Goal: Information Seeking & Learning: Learn about a topic

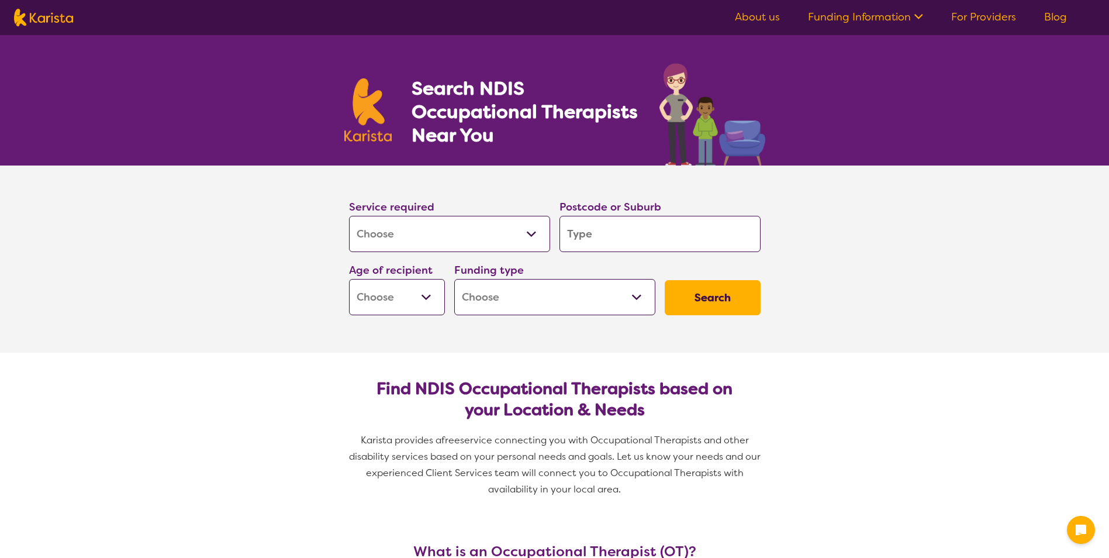
select select "[MEDICAL_DATA]"
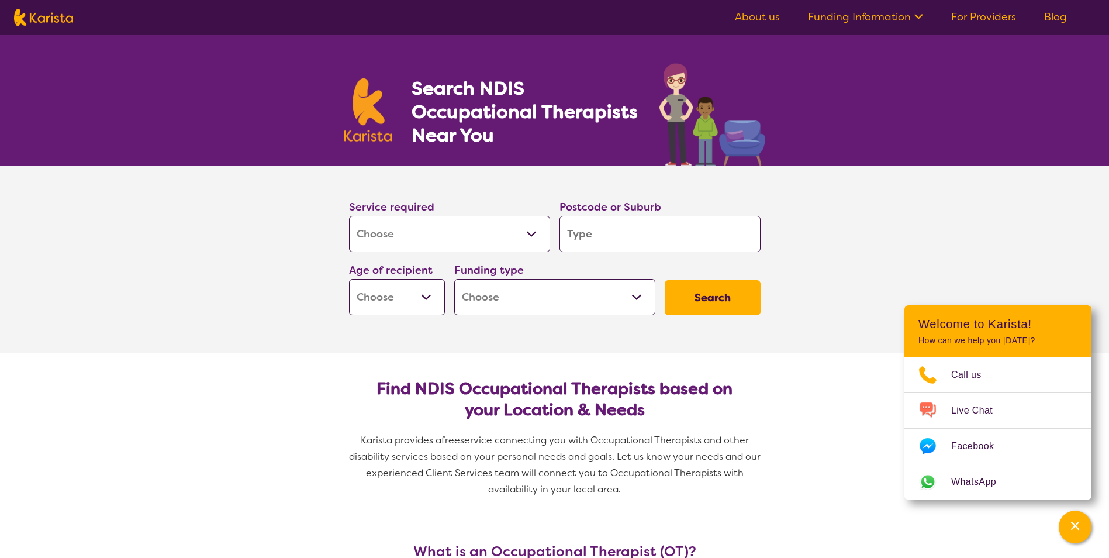
click at [603, 238] on input "search" at bounding box center [660, 234] width 201 height 36
type input "l"
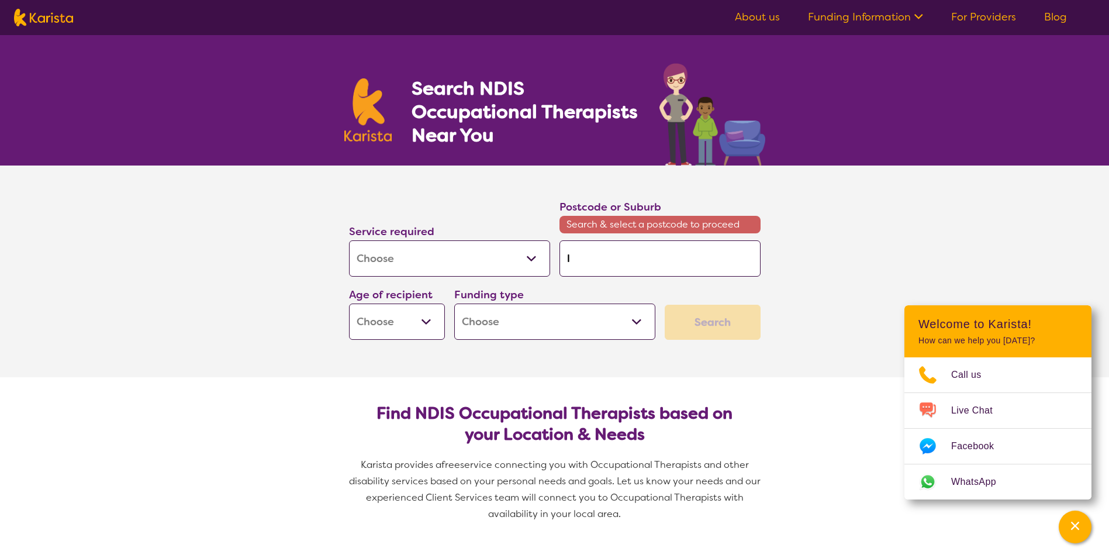
type input "lo"
type input "log"
type input "loga"
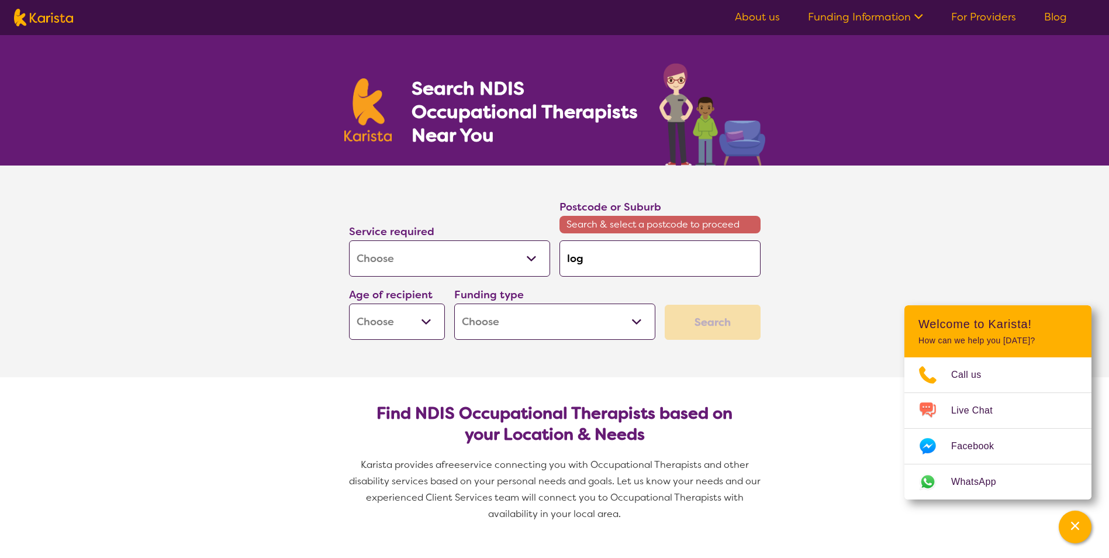
type input "loga"
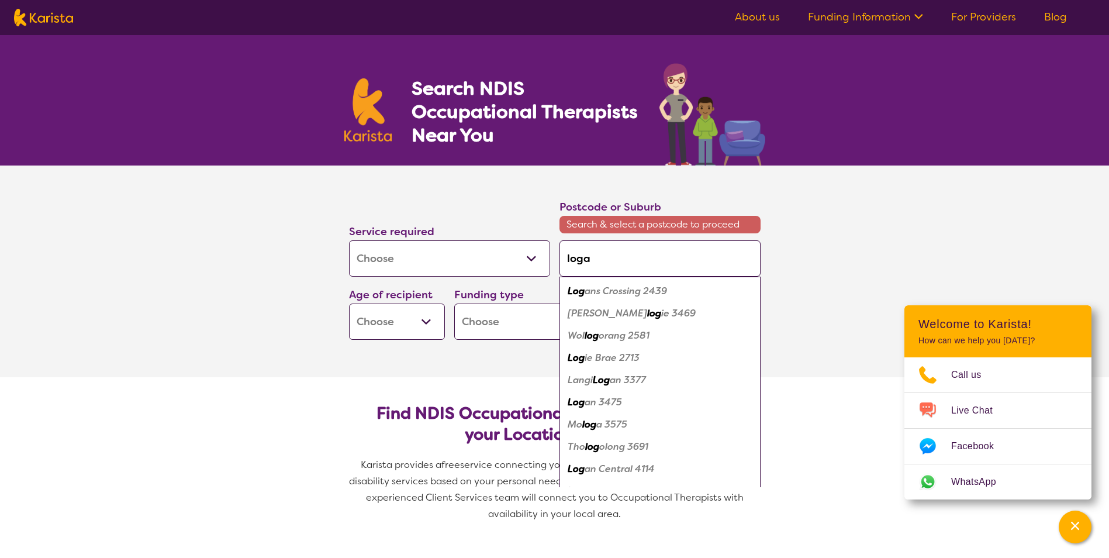
type input "[PERSON_NAME]"
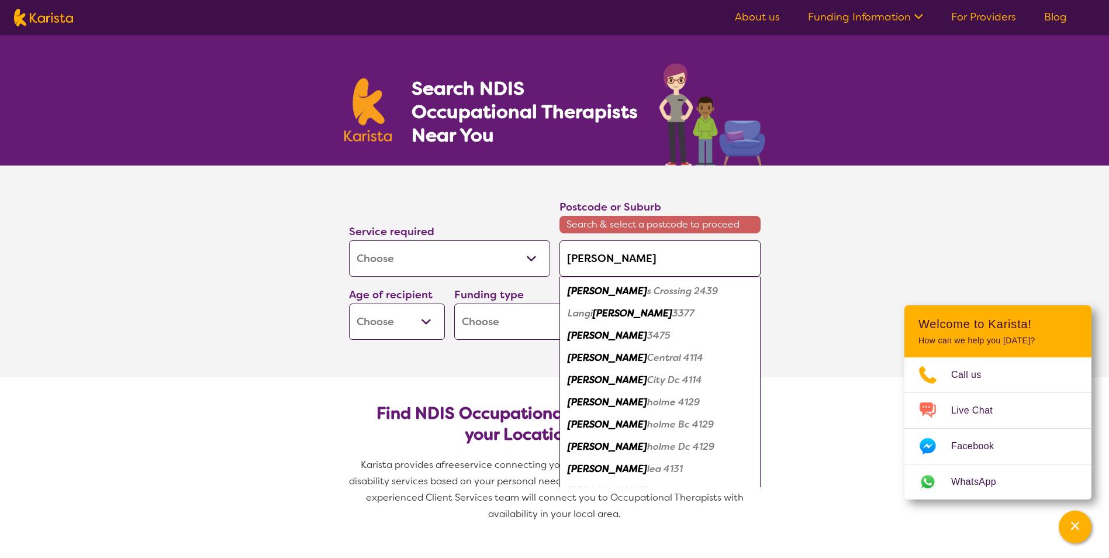
type input "[PERSON_NAME]"
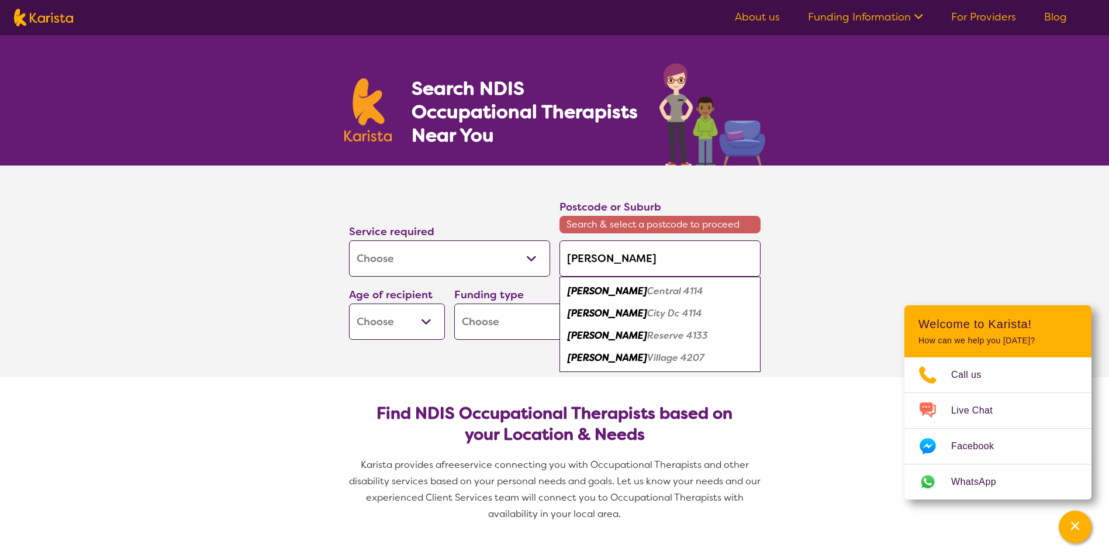
click at [647, 316] on em "City Dc 4114" at bounding box center [674, 313] width 55 height 12
type input "4114"
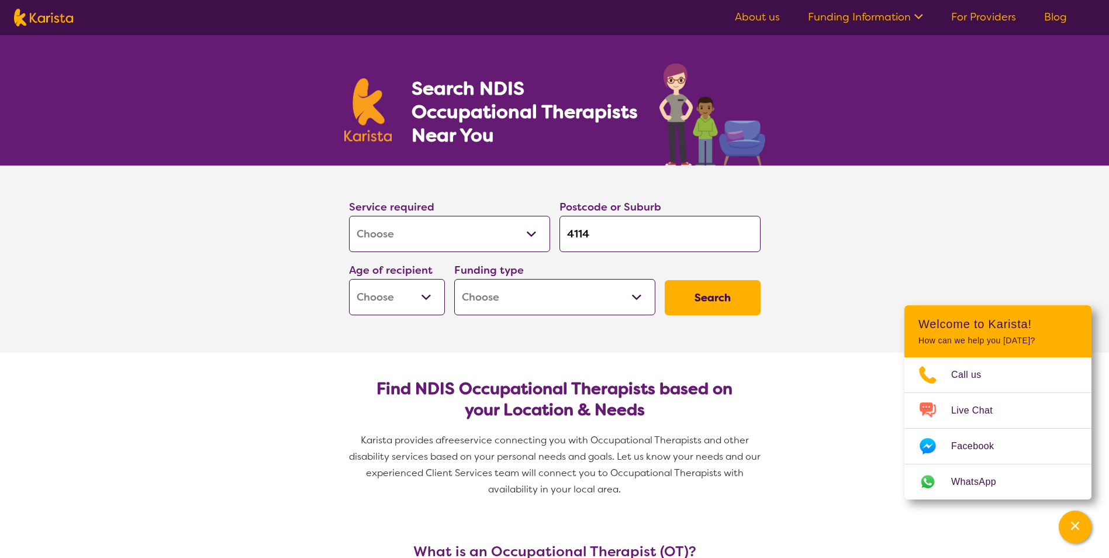
click at [398, 302] on select "Early Childhood - 0 to 9 Child - 10 to 11 Adolescent - 12 to 17 Adult - 18 to 6…" at bounding box center [397, 297] width 96 height 36
select select "AD"
click at [349, 279] on select "Early Childhood - 0 to 9 Child - 10 to 11 Adolescent - 12 to 17 Adult - 18 to 6…" at bounding box center [397, 297] width 96 height 36
select select "AD"
click at [496, 293] on select "Home Care Package (HCP) National Disability Insurance Scheme (NDIS) I don't know" at bounding box center [554, 297] width 201 height 36
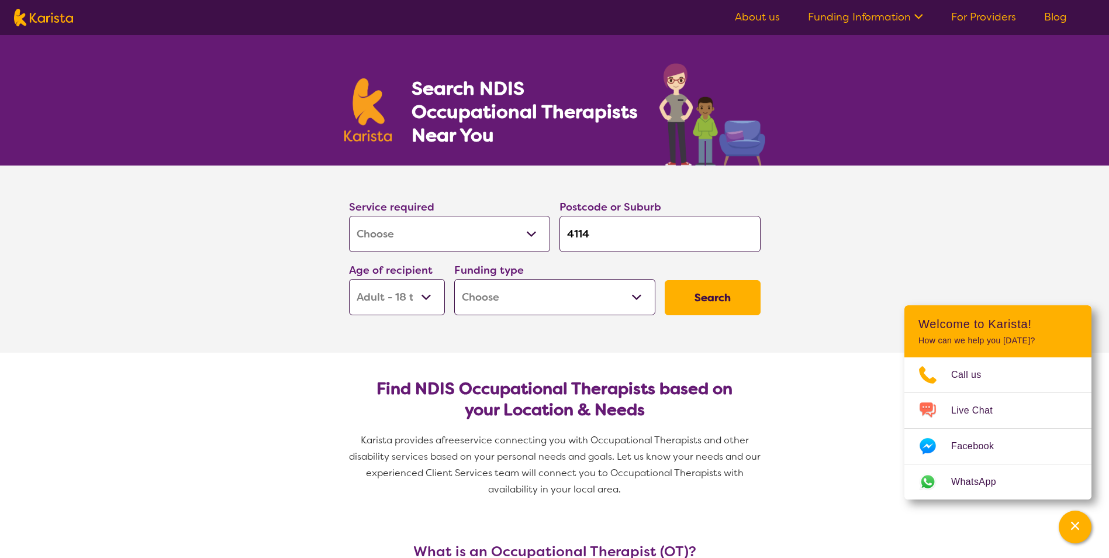
select select "i-don-t-know"
click at [454, 279] on select "Home Care Package (HCP) National Disability Insurance Scheme (NDIS) I don't know" at bounding box center [554, 297] width 201 height 36
select select "i-don-t-know"
click at [702, 303] on button "Search" at bounding box center [713, 297] width 96 height 35
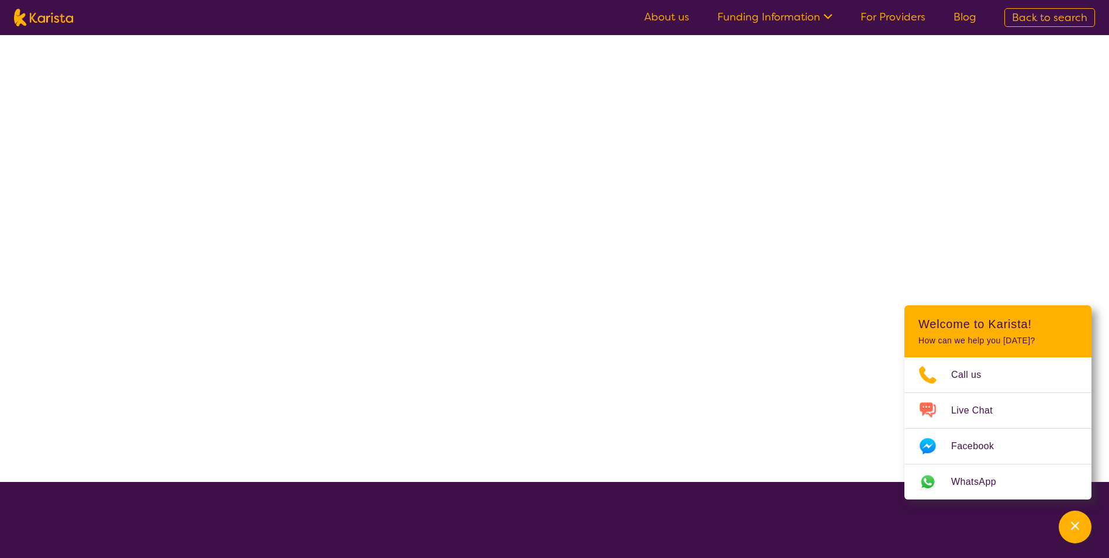
select select "[MEDICAL_DATA]"
select select "AD"
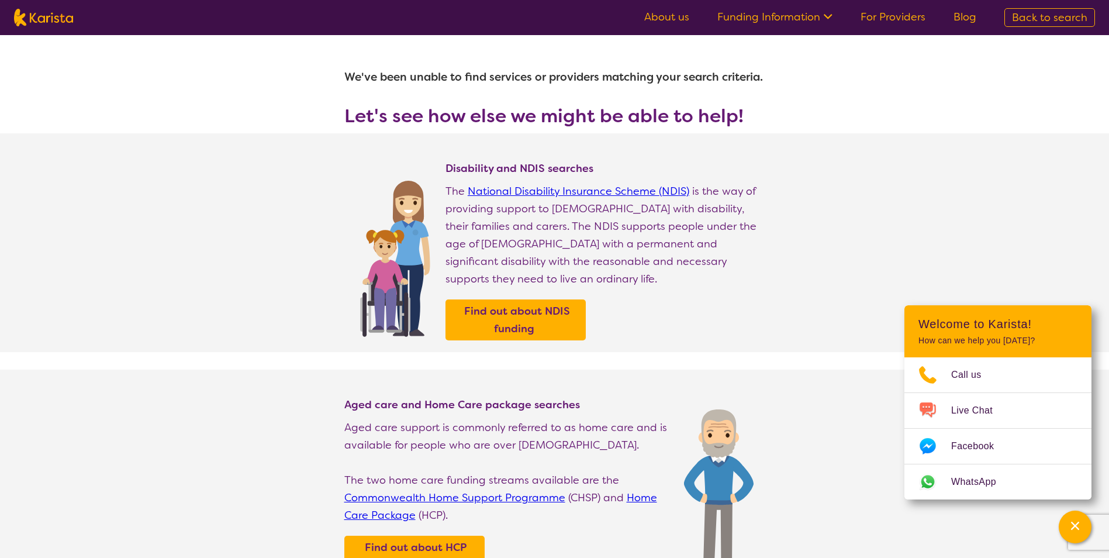
select select "[MEDICAL_DATA]"
select select "AD"
select select "i-don-t-know"
select select "[MEDICAL_DATA]"
select select "AD"
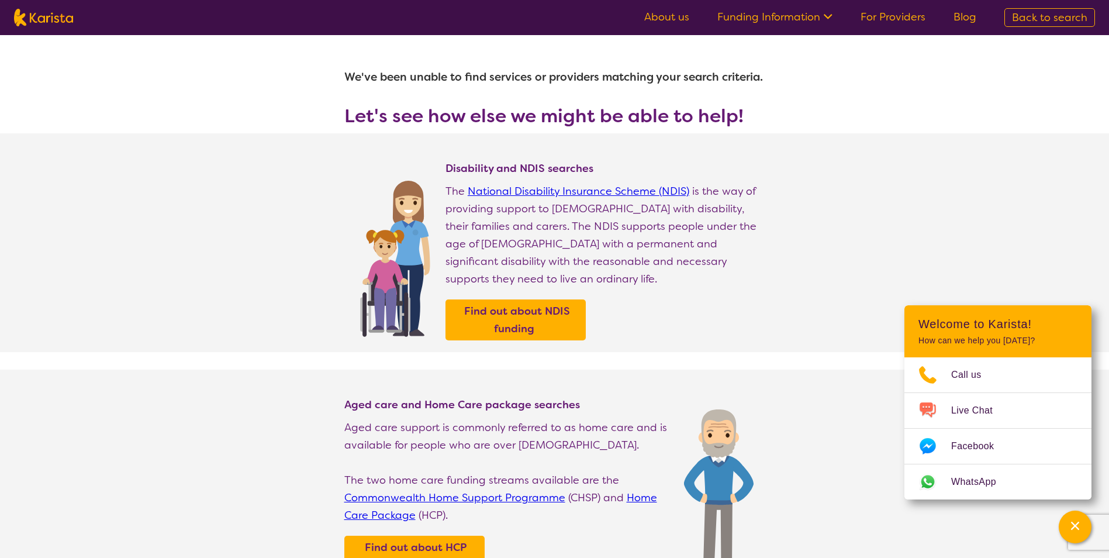
select select "i-don-t-know"
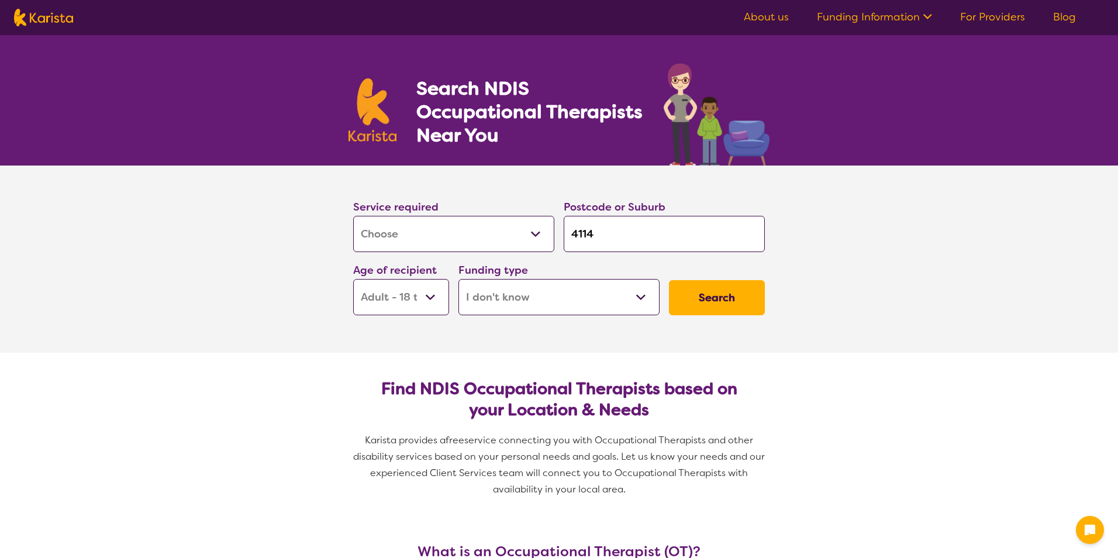
select select "[MEDICAL_DATA]"
select select "AD"
select select "i-don-t-know"
select select "[MEDICAL_DATA]"
select select "AD"
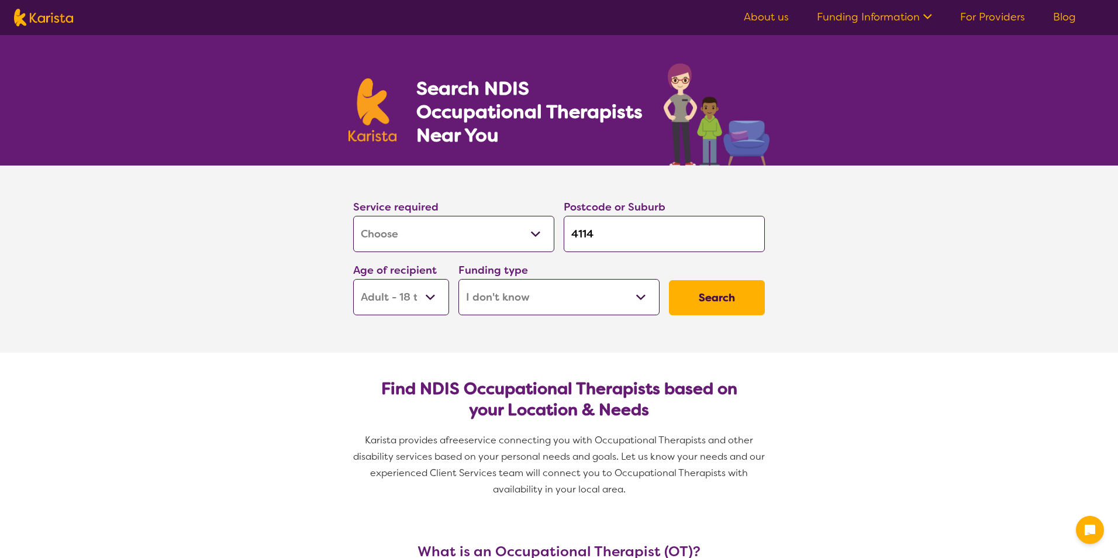
select select "i-don-t-know"
click at [642, 243] on input "4114" at bounding box center [660, 234] width 201 height 36
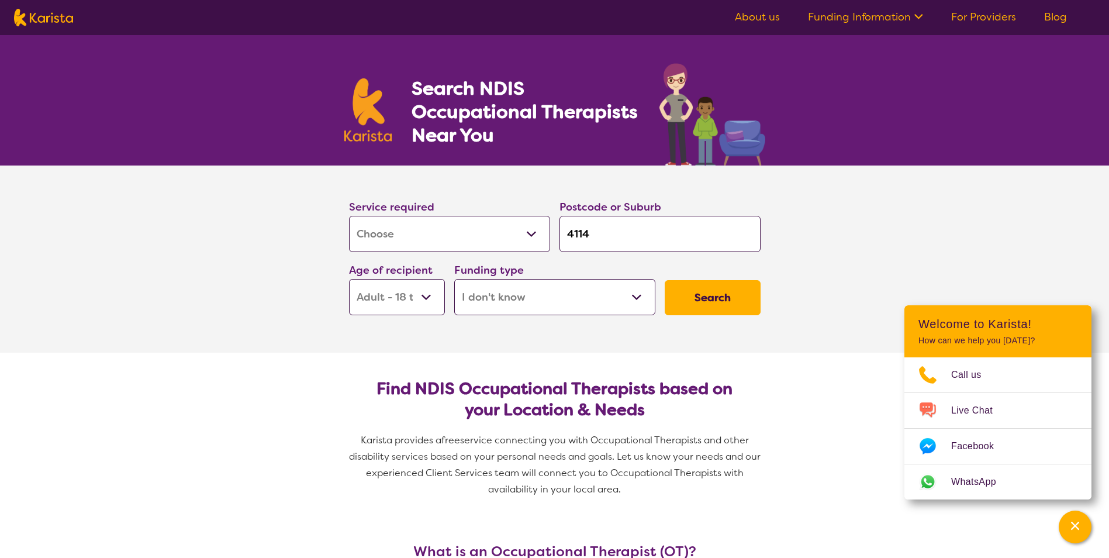
type input "411"
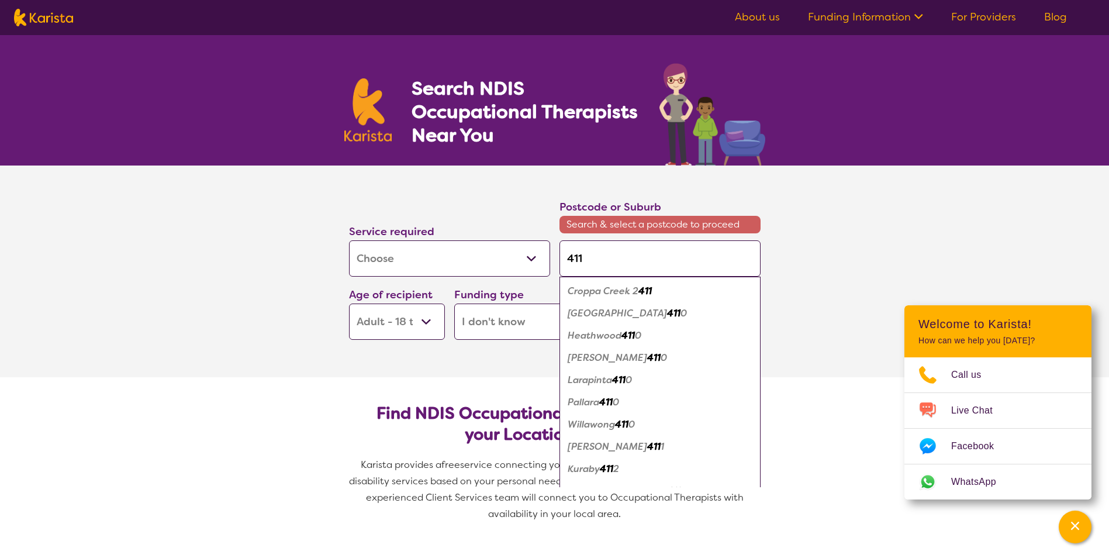
type input "41"
type input "4"
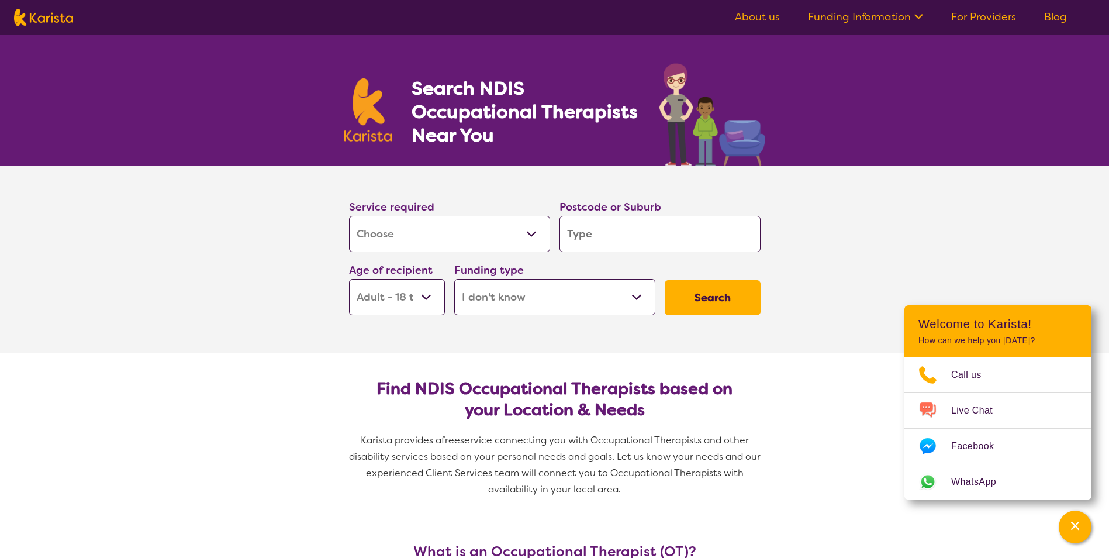
type input "l"
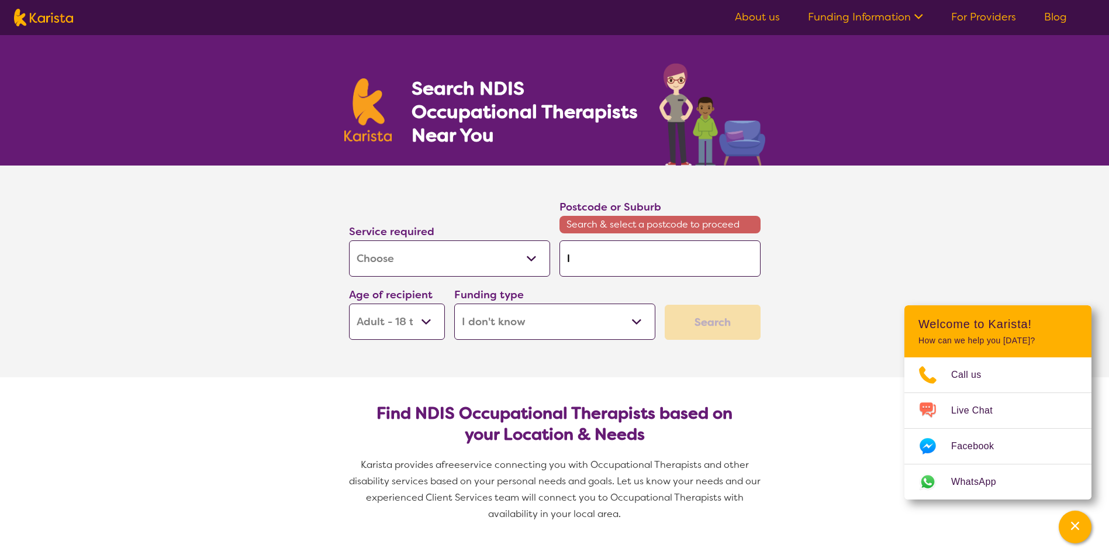
type input "lo"
type input "log"
type input "loga"
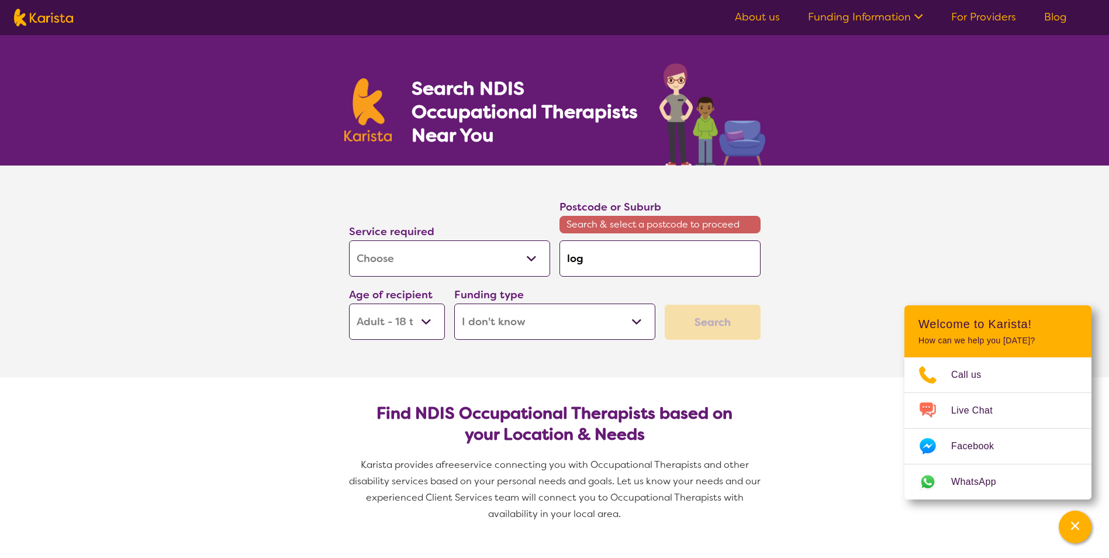
type input "loga"
type input "[PERSON_NAME]"
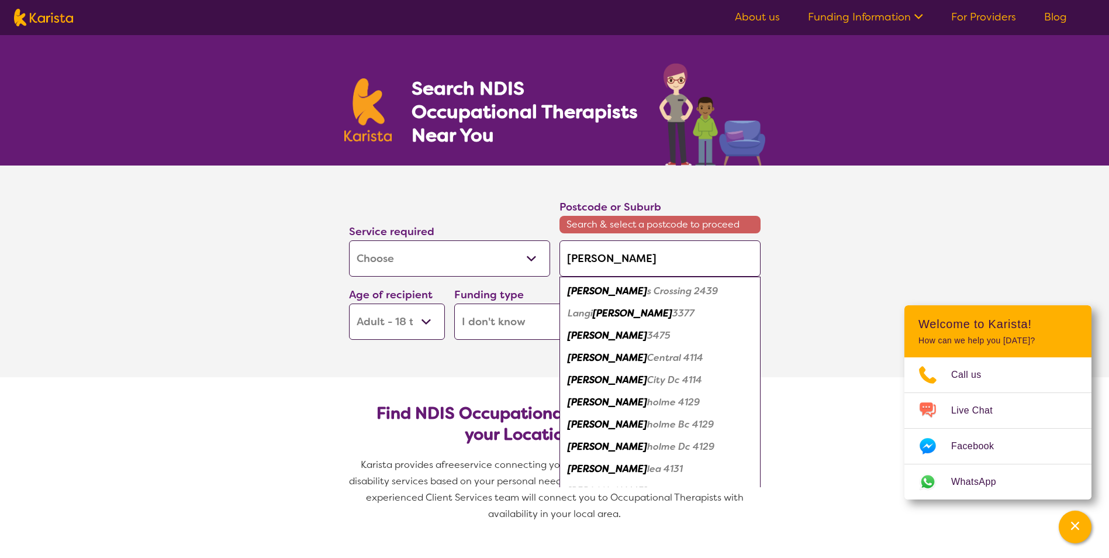
type input "[PERSON_NAME]"
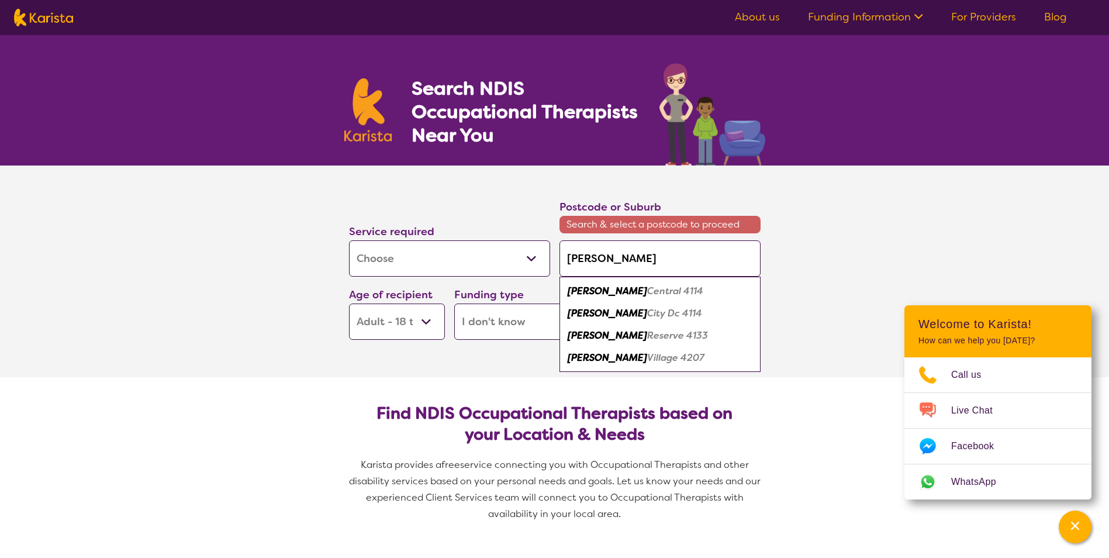
type input "logan Q"
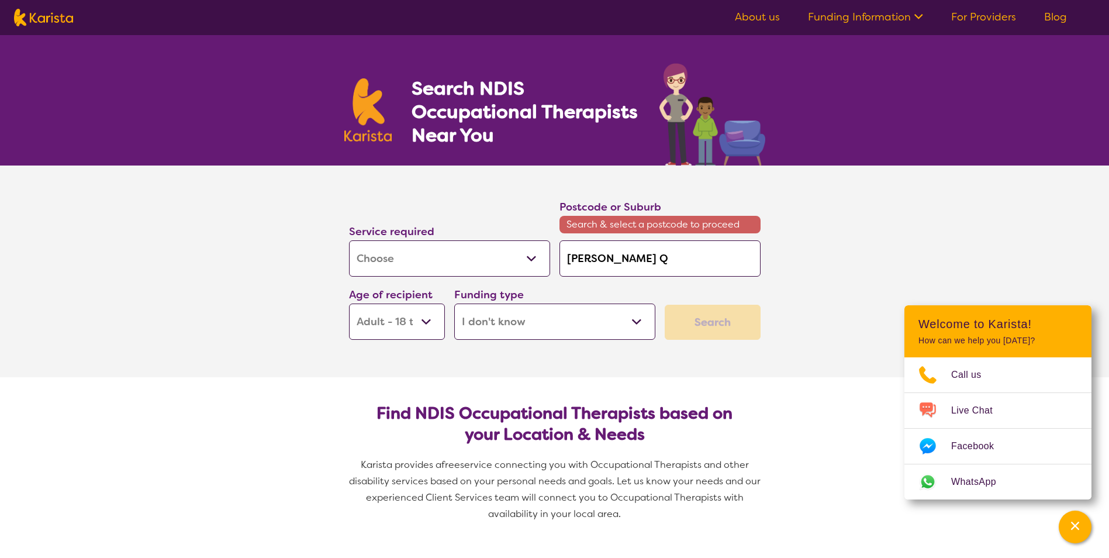
type input "logan QL"
type input "logan QLD"
type input "logan QL"
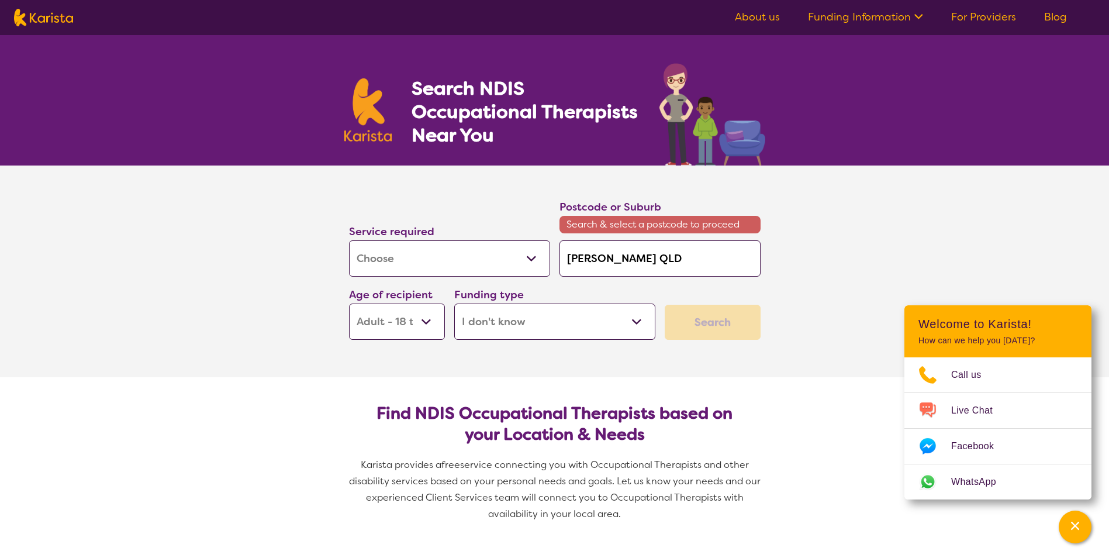
type input "logan QL"
type input "logan Q"
type input "[PERSON_NAME]"
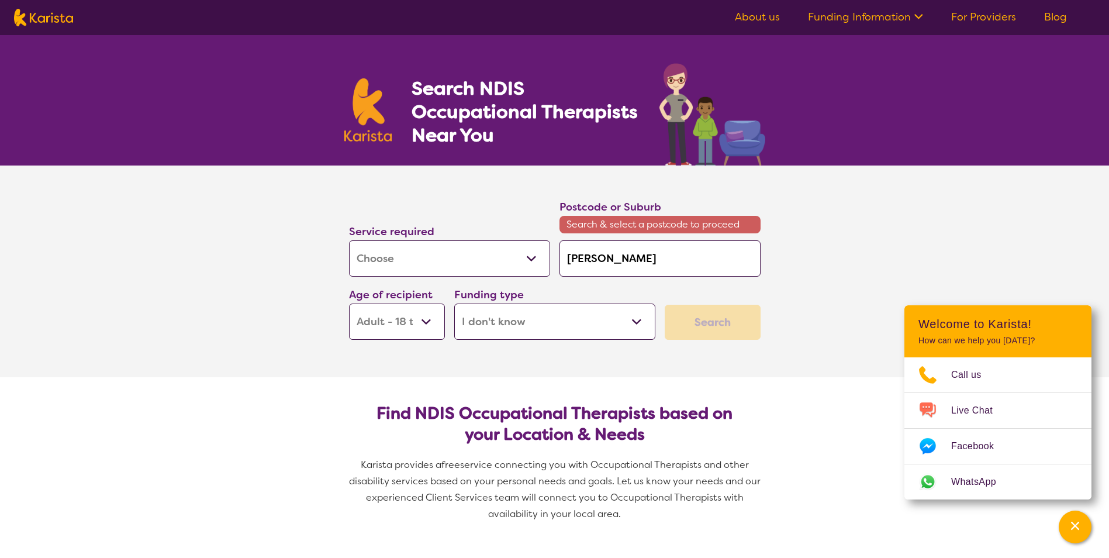
type input "[PERSON_NAME]"
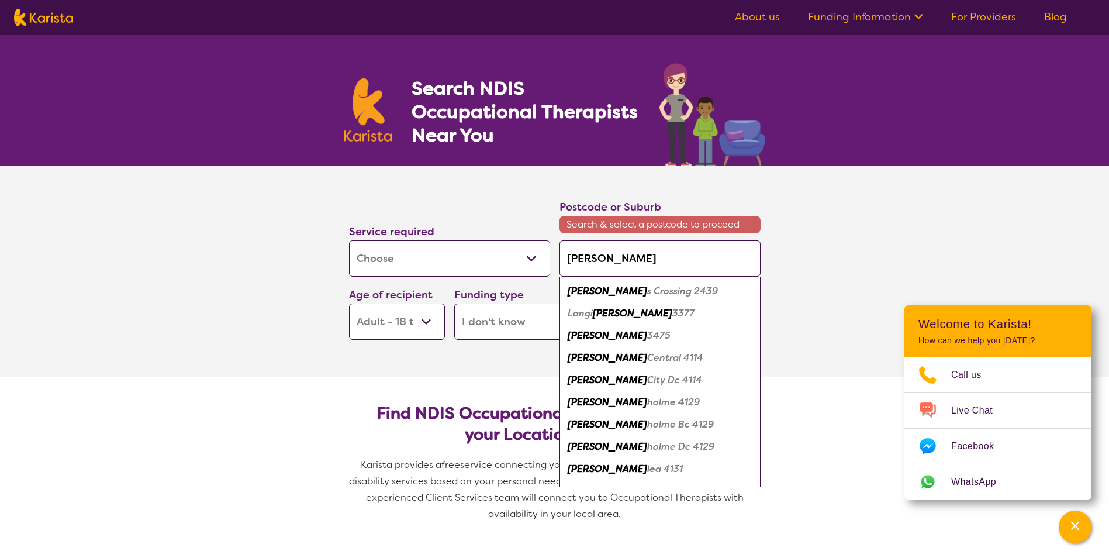
click at [647, 359] on em "Central 4114" at bounding box center [675, 357] width 56 height 12
type input "4114"
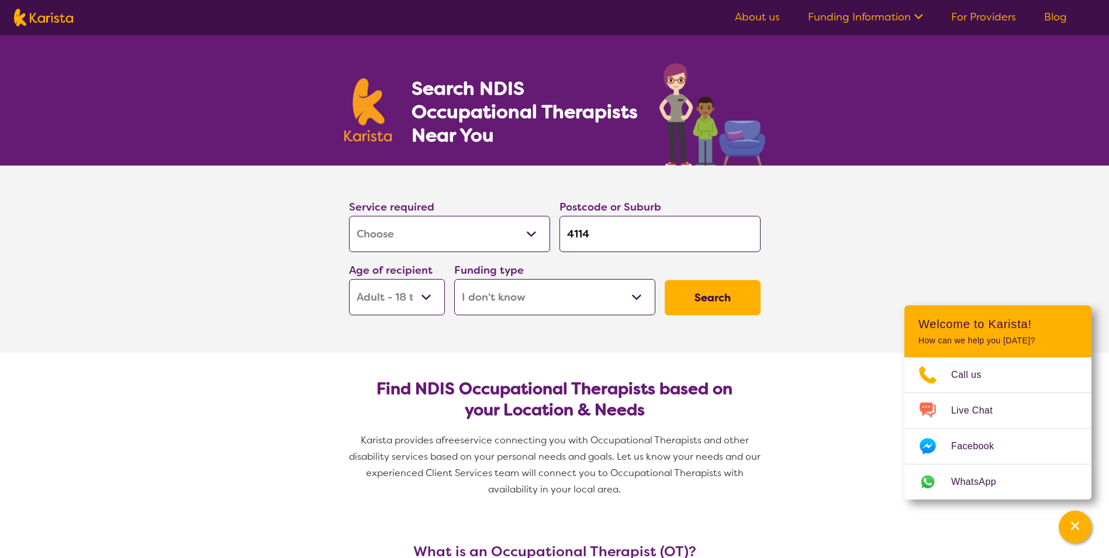
click at [406, 294] on select "Early Childhood - 0 to 9 Child - 10 to 11 Adolescent - 12 to 17 Adult - 18 to 6…" at bounding box center [397, 297] width 96 height 36
click at [349, 279] on select "Early Childhood - 0 to 9 Child - 10 to 11 Adolescent - 12 to 17 Adult - 18 to 6…" at bounding box center [397, 297] width 96 height 36
click at [646, 298] on select "Home Care Package (HCP) National Disability Insurance Scheme (NDIS) I don't know" at bounding box center [554, 297] width 201 height 36
select select "HCP"
click at [454, 279] on select "Home Care Package (HCP) National Disability Insurance Scheme (NDIS) I don't know" at bounding box center [554, 297] width 201 height 36
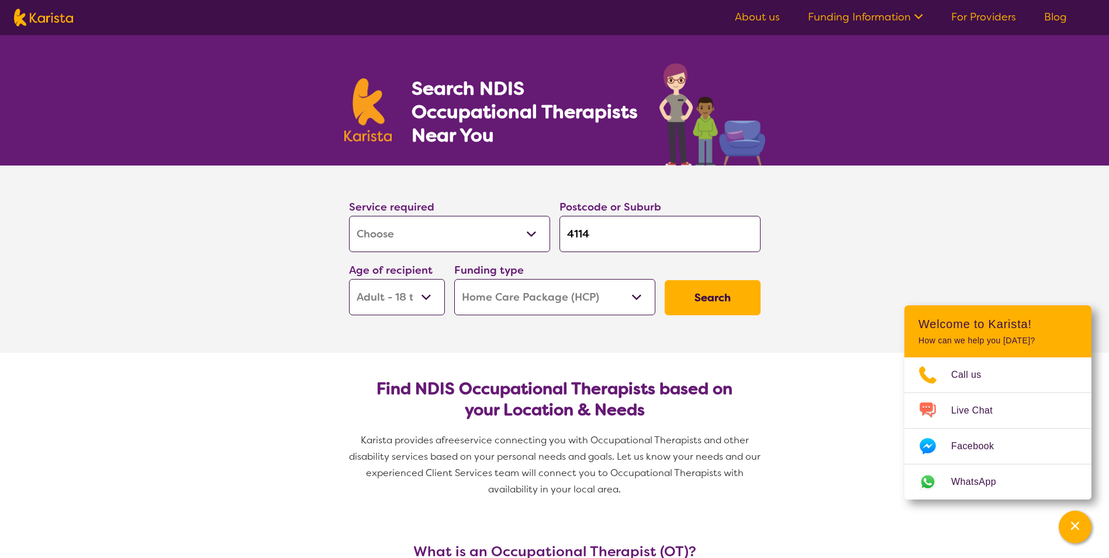
select select "HCP"
click at [698, 304] on button "Search" at bounding box center [713, 297] width 96 height 35
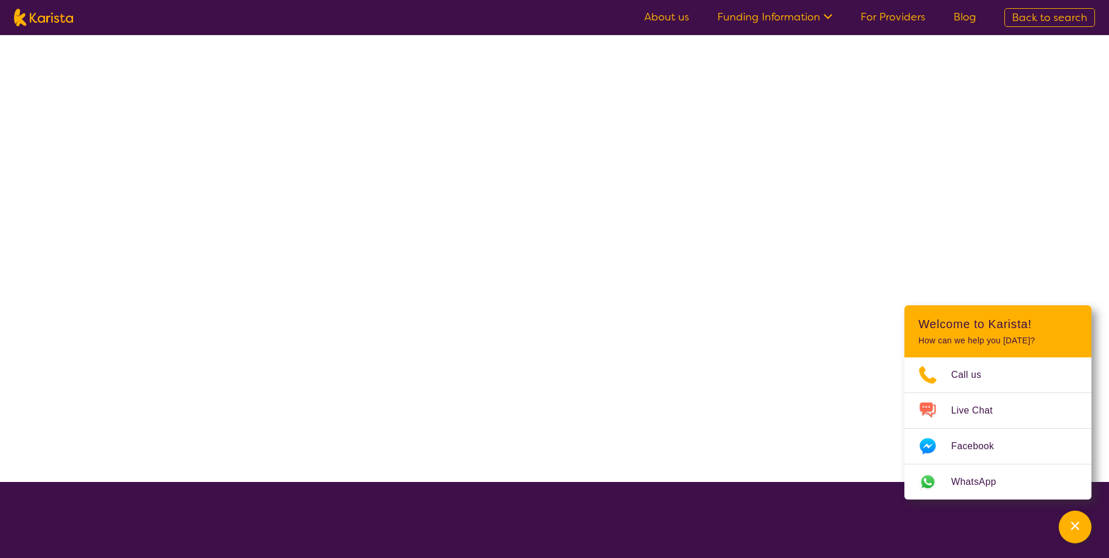
select select "[MEDICAL_DATA]"
select select "AD"
select select "HCP"
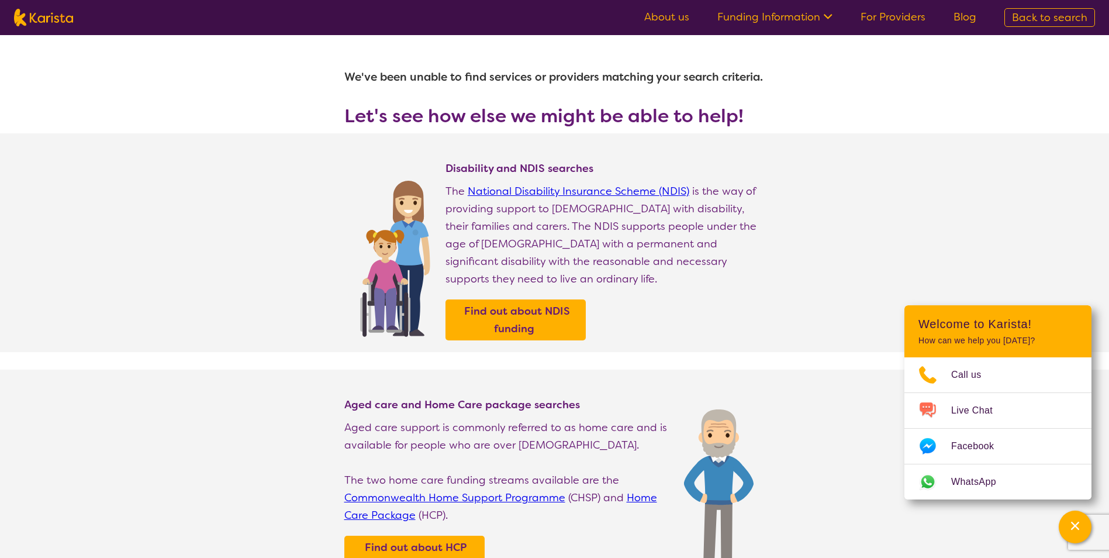
select select "[MEDICAL_DATA]"
select select "AD"
select select "HCP"
select select "[MEDICAL_DATA]"
select select "AD"
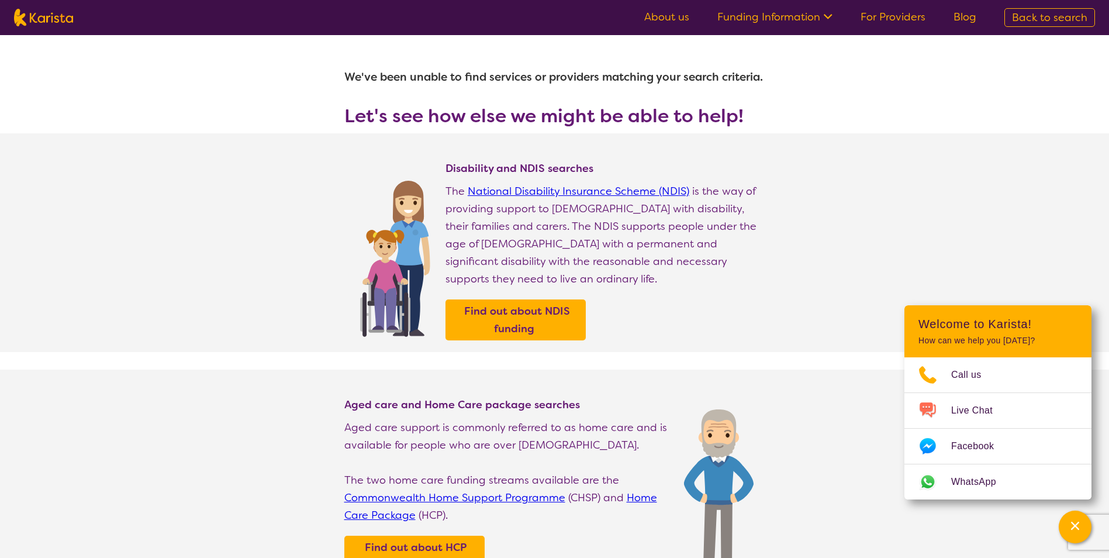
select select "HCP"
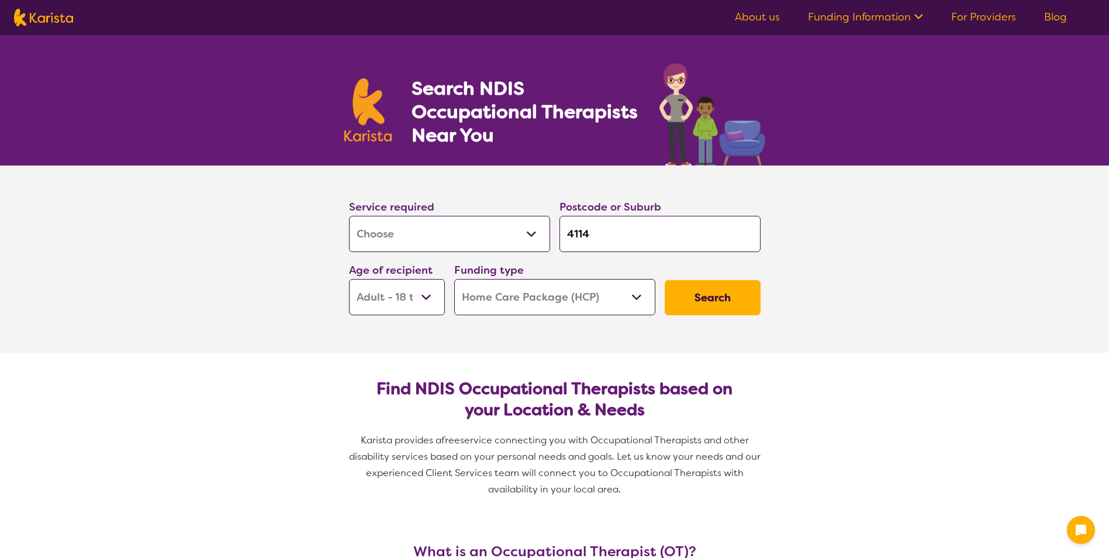
select select "[MEDICAL_DATA]"
select select "AD"
select select "HCP"
select select "[MEDICAL_DATA]"
select select "AD"
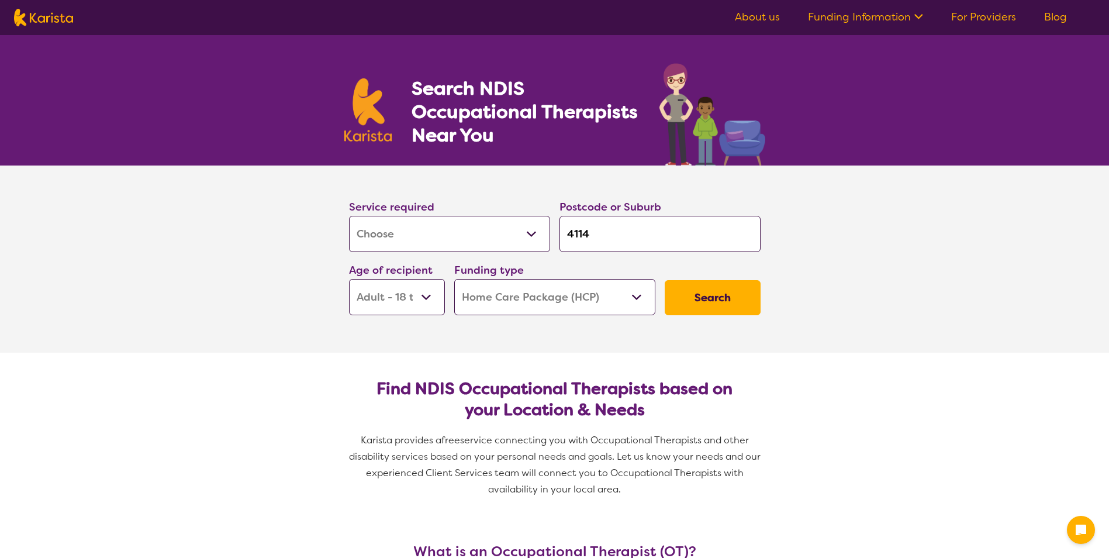
select select "HCP"
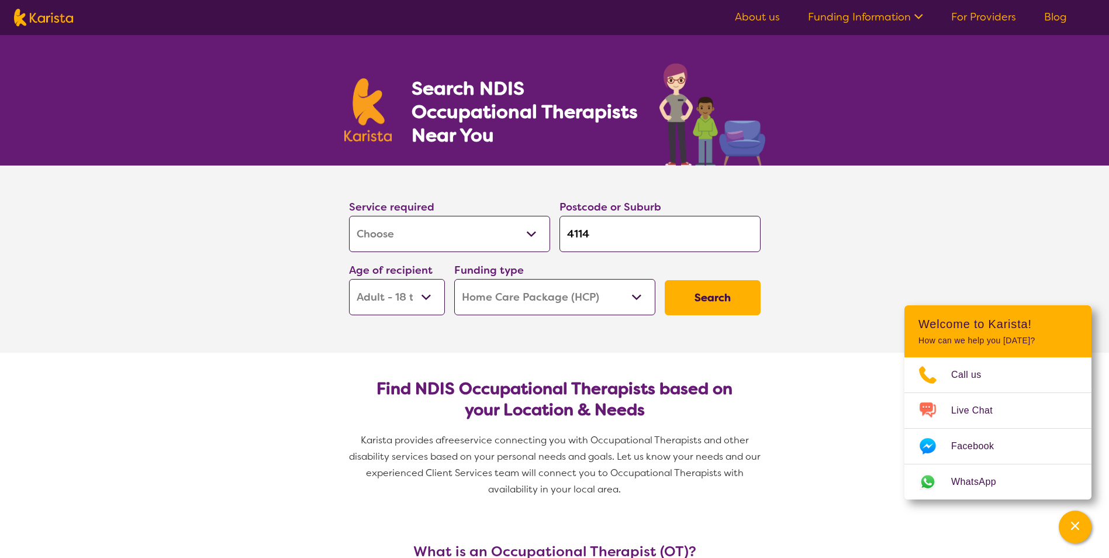
click at [621, 242] on input "4114" at bounding box center [660, 234] width 201 height 36
type input "411"
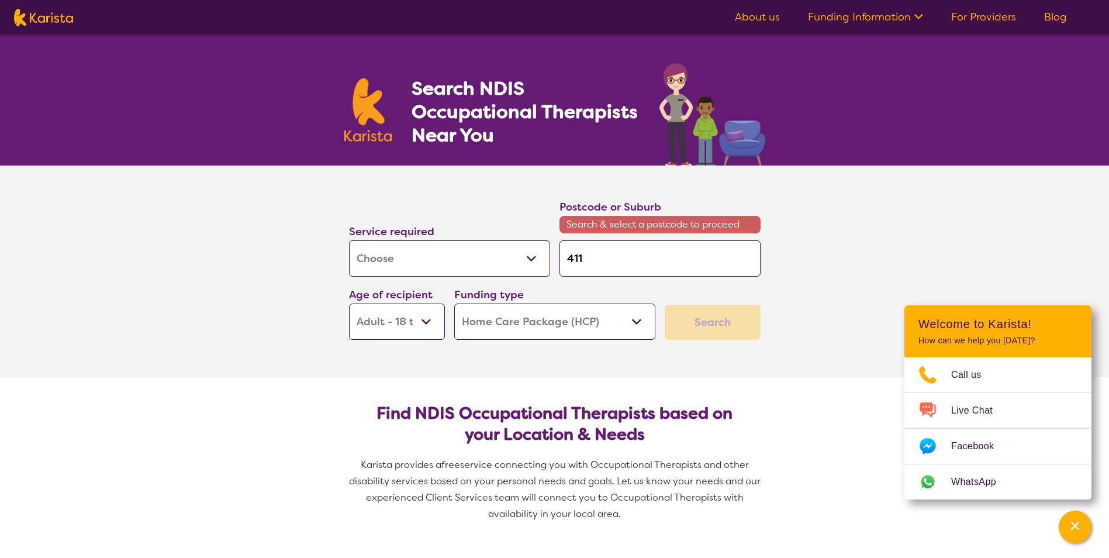
type input "41"
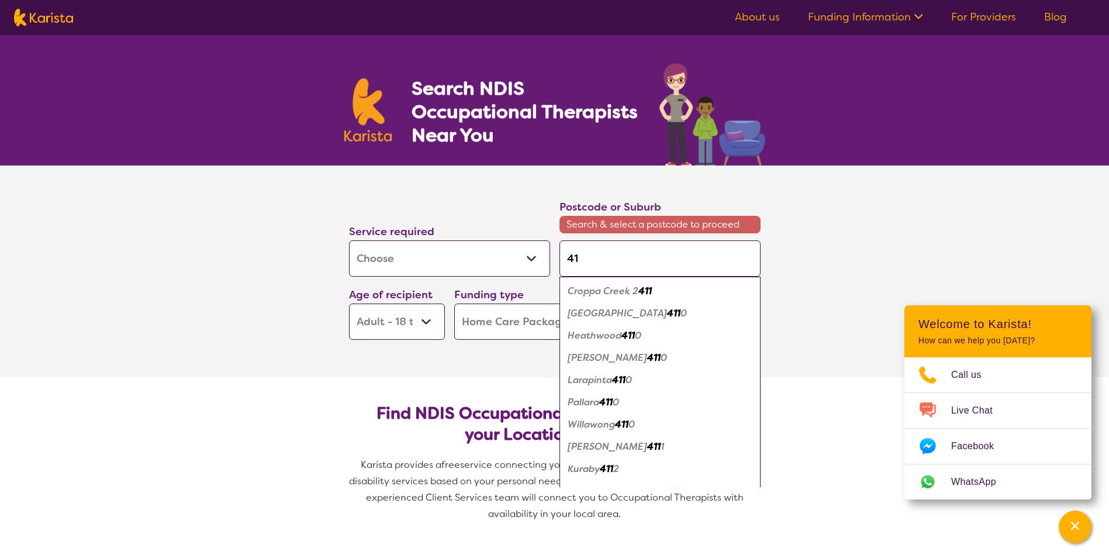
type input "4"
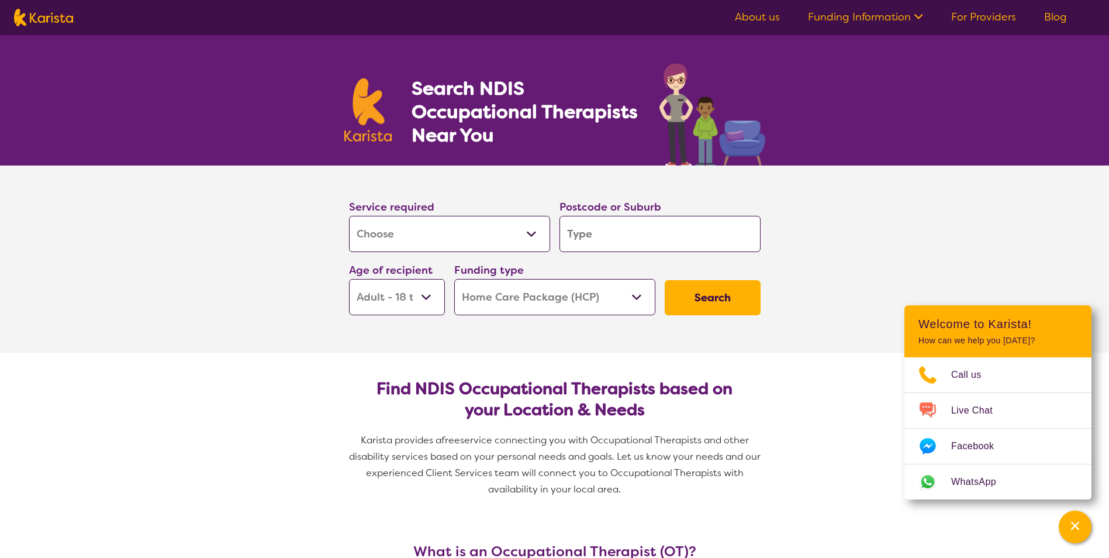
type input "l"
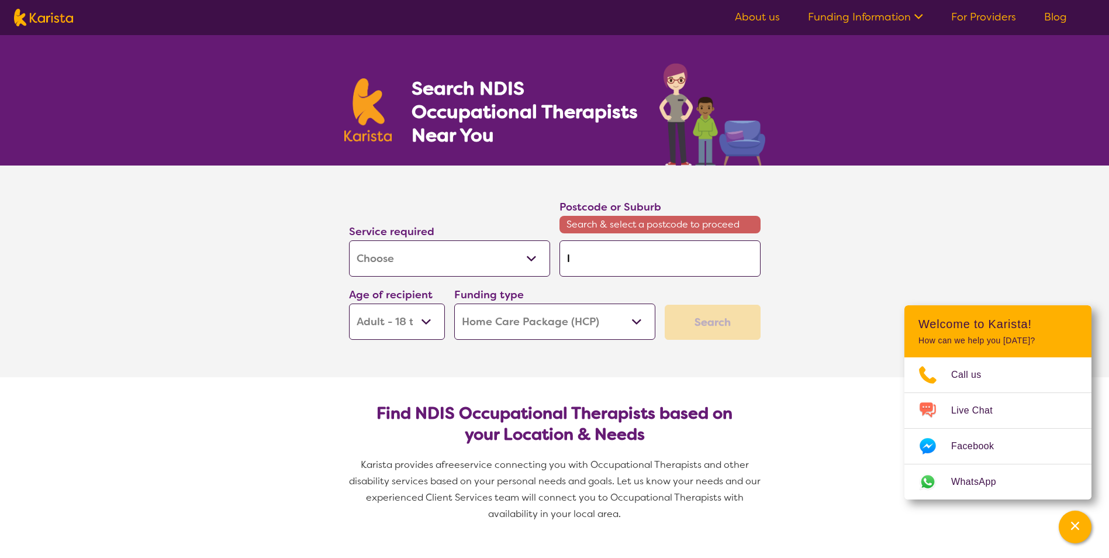
type input "lo"
type input "log"
type input "loga"
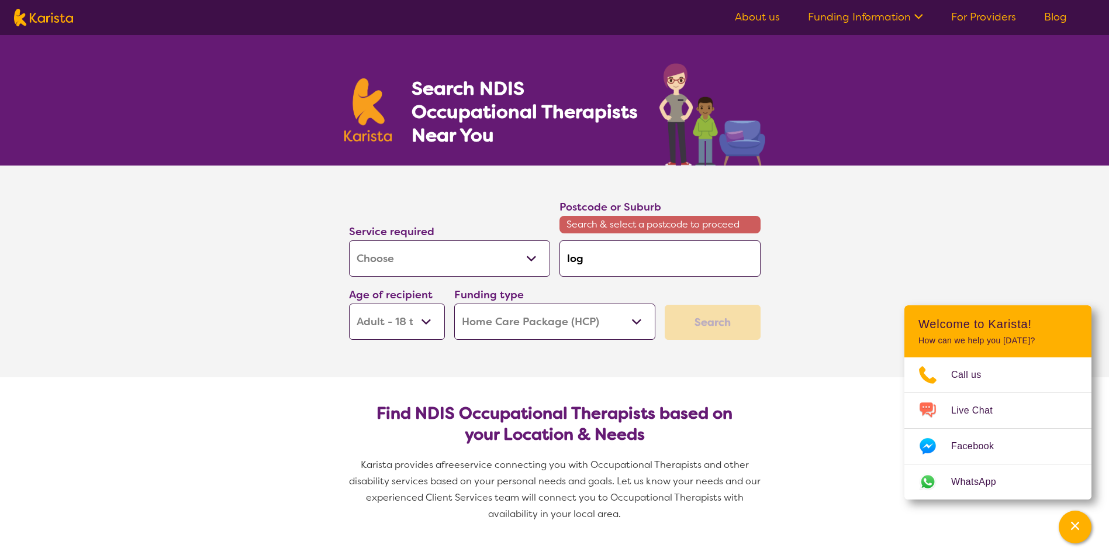
type input "loga"
type input "[PERSON_NAME]"
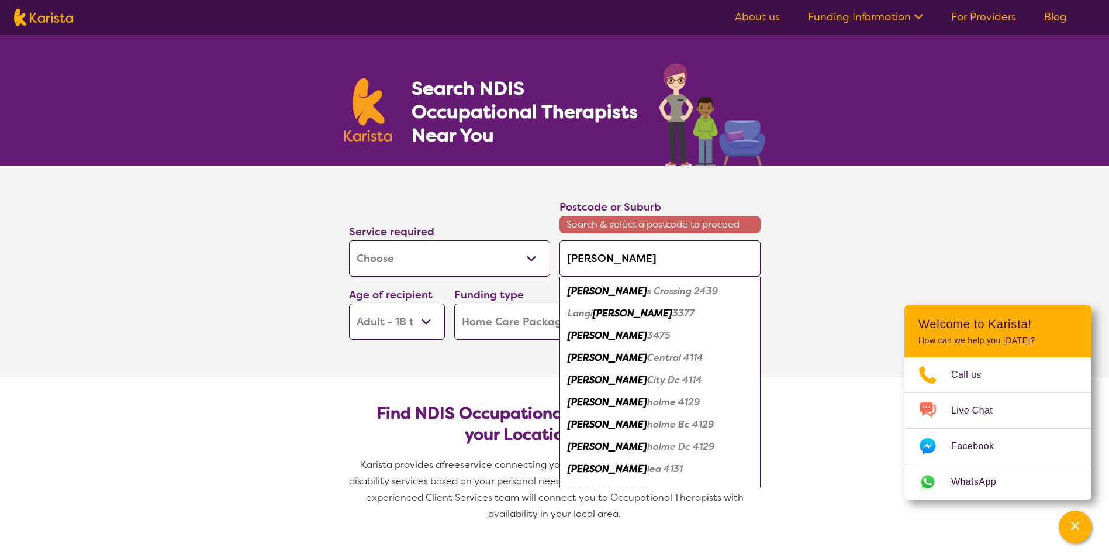
click at [647, 360] on em "Central 4114" at bounding box center [675, 357] width 56 height 12
type input "4114"
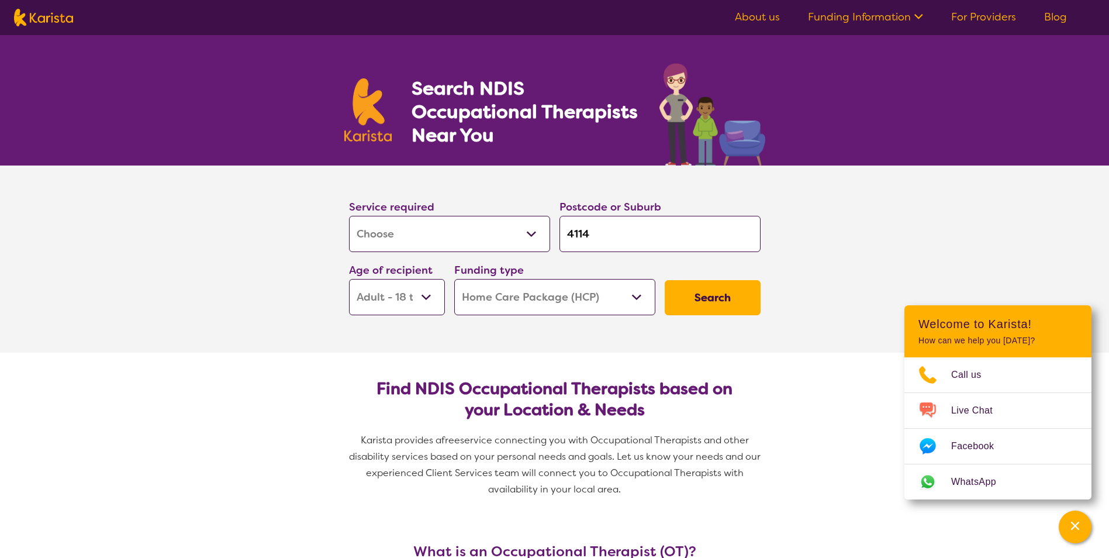
click at [436, 302] on select "Early Childhood - 0 to 9 Child - 10 to 11 Adolescent - 12 to 17 Adult - 18 to 6…" at bounding box center [397, 297] width 96 height 36
select select "AG"
click at [349, 279] on select "Early Childhood - 0 to 9 Child - 10 to 11 Adolescent - 12 to 17 Adult - 18 to 6…" at bounding box center [397, 297] width 96 height 36
select select "AG"
click at [643, 294] on select "Home Care Package (HCP) National Disability Insurance Scheme (NDIS) I don't know" at bounding box center [554, 297] width 201 height 36
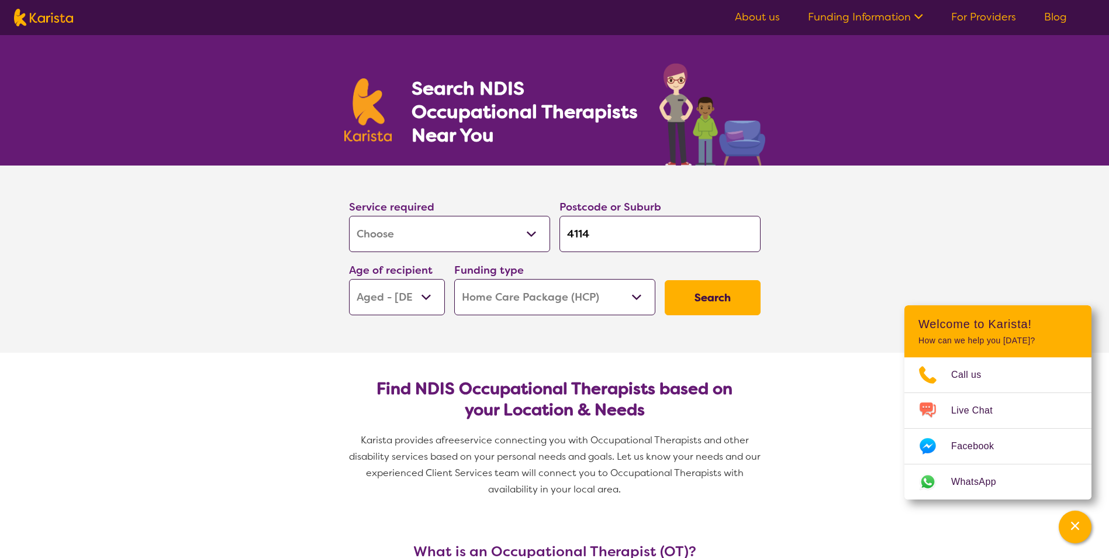
select select "NDIS"
click at [454, 279] on select "Home Care Package (HCP) National Disability Insurance Scheme (NDIS) I don't know" at bounding box center [554, 297] width 201 height 36
select select "NDIS"
click at [692, 305] on button "Search" at bounding box center [713, 297] width 96 height 35
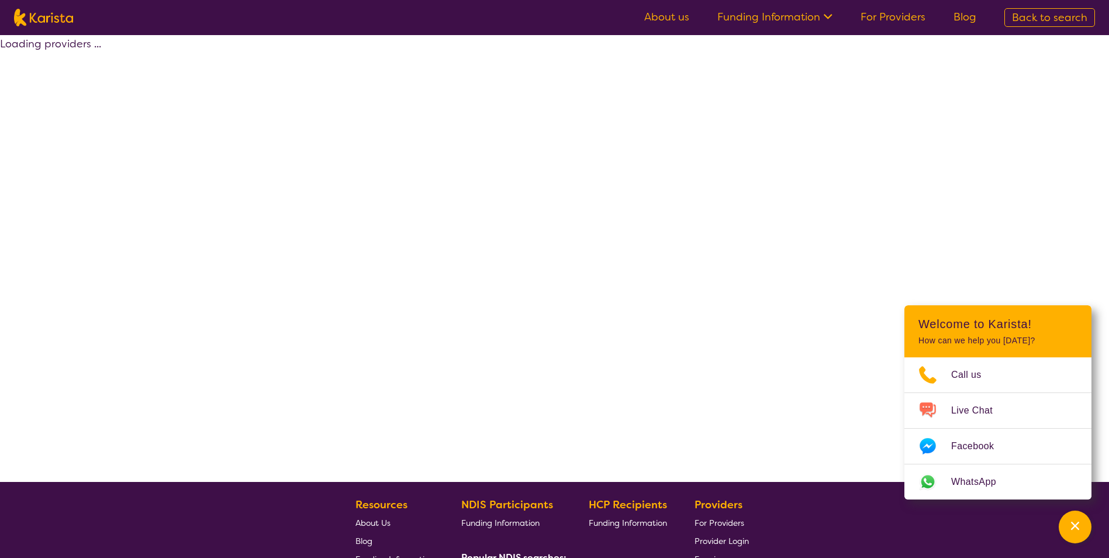
select select "by_score"
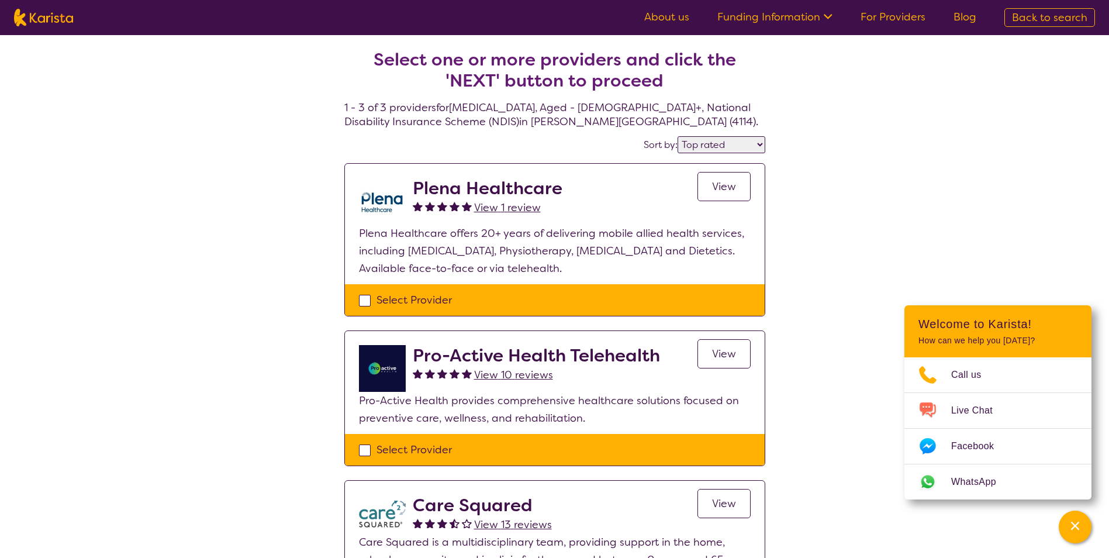
click at [726, 188] on span "View" at bounding box center [724, 187] width 24 height 14
